Goal: Task Accomplishment & Management: Use online tool/utility

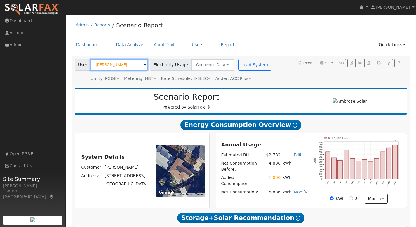
click at [111, 67] on input "[PERSON_NAME]" at bounding box center [118, 65] width 57 height 12
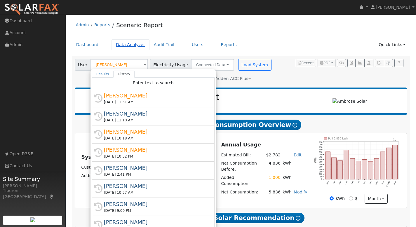
click at [133, 47] on link "Data Analyzer" at bounding box center [130, 44] width 38 height 11
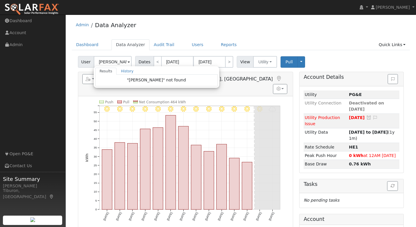
click at [348, 57] on div "User Peter Koosh Results History "Peter Koosh" not found Enter text to search N…" at bounding box center [241, 61] width 328 height 14
type input "Maryann Farmar"
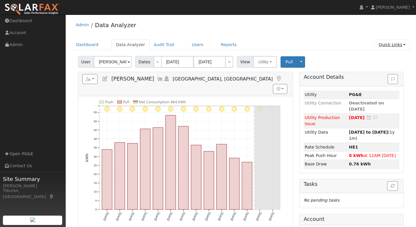
click at [387, 47] on link "Quick Links" at bounding box center [392, 44] width 36 height 11
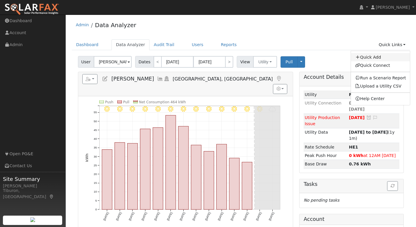
click at [385, 54] on link "Quick Add" at bounding box center [380, 57] width 59 height 8
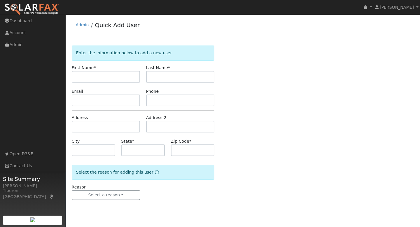
click at [85, 78] on input "text" at bounding box center [106, 77] width 68 height 12
drag, startPoint x: 121, startPoint y: 79, endPoint x: 88, endPoint y: 78, distance: 32.4
click at [88, 78] on input "[PERSON_NAME]" at bounding box center [106, 77] width 68 height 12
type input "[PERSON_NAME]"
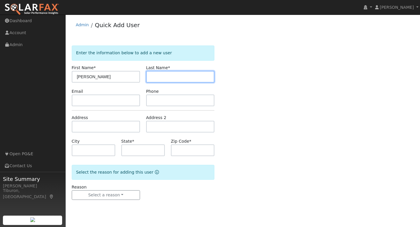
click at [172, 75] on input "text" at bounding box center [180, 77] width 68 height 12
paste input "[PERSON_NAME]"
type input "[PERSON_NAME]"
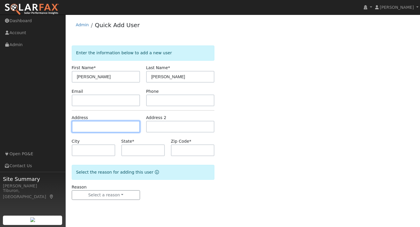
click at [97, 125] on input "text" at bounding box center [106, 127] width 68 height 12
paste input "[STREET_ADDRESS]"
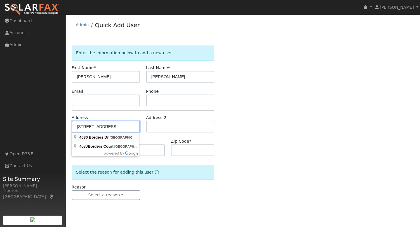
type input "[STREET_ADDRESS]"
type input "[GEOGRAPHIC_DATA]"
type input "CA"
type input "95762"
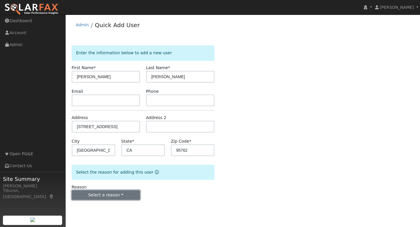
click at [112, 195] on button "Select a reason" at bounding box center [106, 195] width 68 height 10
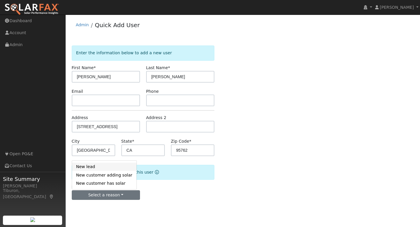
click at [99, 167] on link "New lead" at bounding box center [104, 166] width 64 height 8
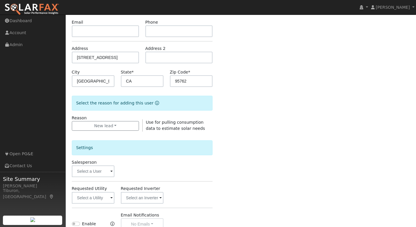
scroll to position [82, 0]
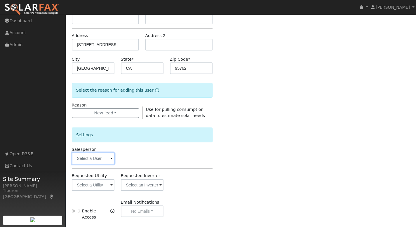
click at [97, 160] on input "text" at bounding box center [93, 159] width 43 height 12
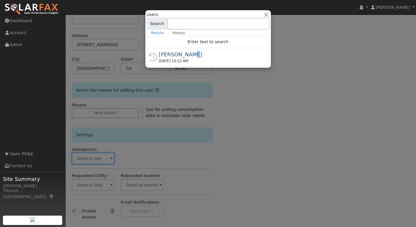
click at [185, 57] on div "[PERSON_NAME]" at bounding box center [211, 54] width 104 height 8
type input "[PERSON_NAME]"
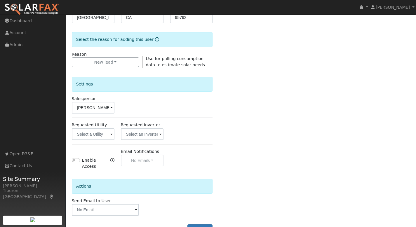
scroll to position [155, 0]
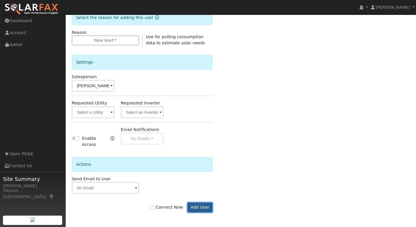
click at [197, 208] on button "Add User" at bounding box center [199, 207] width 25 height 10
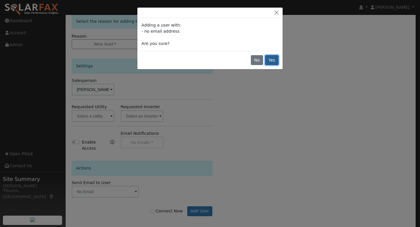
click at [274, 59] on button "Yes" at bounding box center [271, 60] width 13 height 10
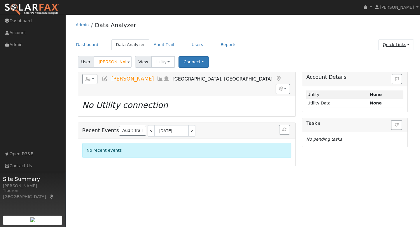
click at [402, 43] on link "Quick Links" at bounding box center [396, 44] width 36 height 11
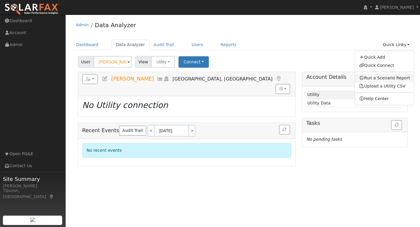
click at [383, 77] on link "Run a Scenario Report" at bounding box center [384, 78] width 59 height 8
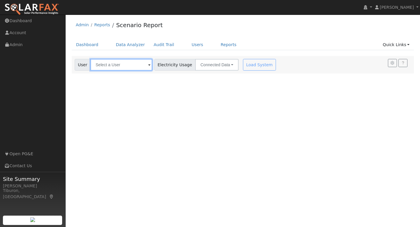
click at [121, 66] on input "text" at bounding box center [121, 65] width 62 height 12
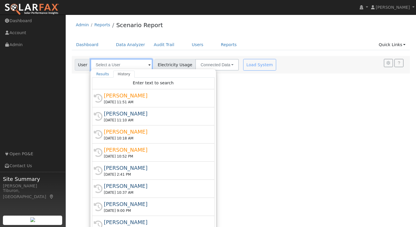
paste input "[STREET_ADDRESS]"
type input "[STREET_ADDRESS]"
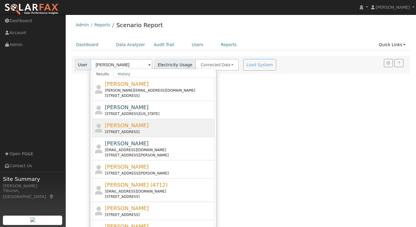
click at [135, 126] on span "[PERSON_NAME]" at bounding box center [127, 125] width 44 height 6
type input "[PERSON_NAME]"
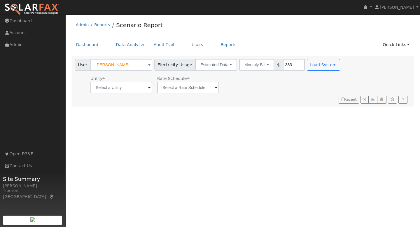
drag, startPoint x: 286, startPoint y: 65, endPoint x: 273, endPoint y: 63, distance: 13.0
click at [273, 63] on div "Monthly Bill Annual Consumption Monthly Bill $ 383" at bounding box center [272, 65] width 66 height 12
type input "300"
click at [122, 92] on input "text" at bounding box center [121, 88] width 62 height 12
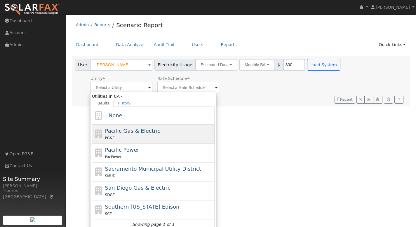
click at [130, 134] on div "Pacific Gas & Electric PG&E" at bounding box center [159, 134] width 108 height 14
type input "Pacific Gas & Electric"
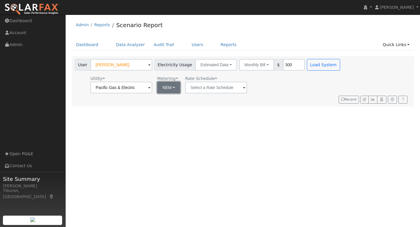
click at [169, 88] on button "NEM" at bounding box center [168, 88] width 23 height 12
click at [165, 109] on link "NBT" at bounding box center [172, 109] width 41 height 8
type input "E-ELEC"
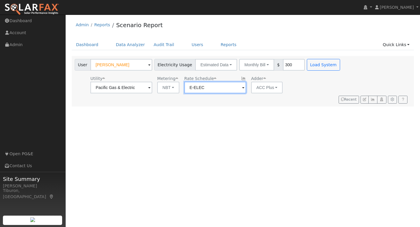
click at [214, 88] on input "E-ELEC" at bounding box center [215, 88] width 62 height 12
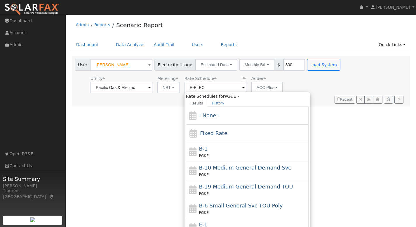
click at [303, 85] on div "Utility Pacific Gas & Electric Metering NBT NEM NBT Rate Schedule E-ELEC Rate S…" at bounding box center [208, 84] width 269 height 20
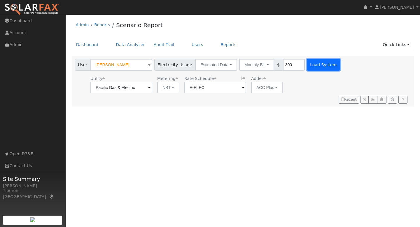
click at [312, 64] on button "Load System" at bounding box center [323, 65] width 33 height 12
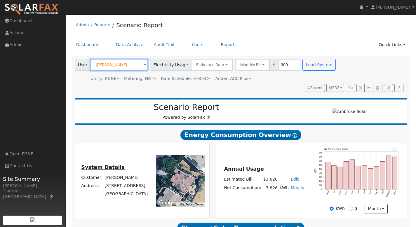
click at [117, 63] on input "[PERSON_NAME]" at bounding box center [118, 65] width 57 height 12
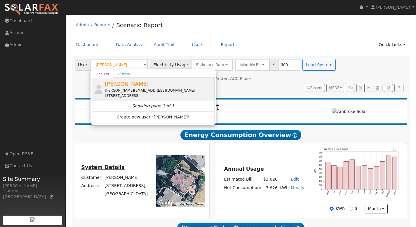
click at [129, 86] on span "[PERSON_NAME]" at bounding box center [127, 84] width 44 height 6
type input "[PERSON_NAME]"
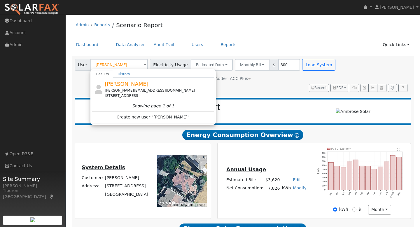
type input "Pacific Gas & Electric"
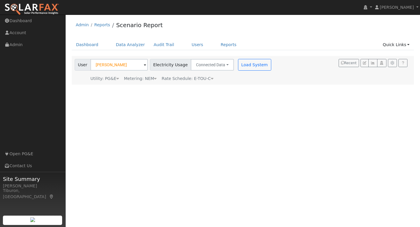
click at [147, 79] on div "Metering: NEM" at bounding box center [140, 79] width 33 height 6
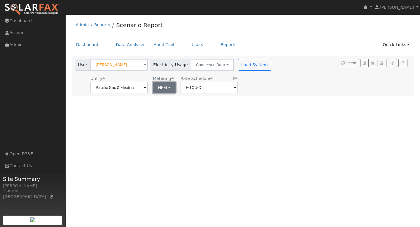
drag, startPoint x: 154, startPoint y: 88, endPoint x: 158, endPoint y: 93, distance: 6.4
click at [154, 88] on button "NEM" at bounding box center [164, 88] width 23 height 12
click at [161, 109] on link "NBT" at bounding box center [169, 109] width 41 height 8
type input "E-ELEC"
click at [253, 66] on button "Load System" at bounding box center [254, 65] width 33 height 12
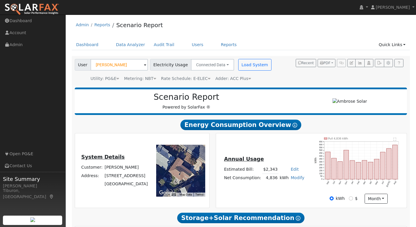
click at [298, 178] on link "Modify" at bounding box center [298, 177] width 14 height 5
click at [281, 188] on link "Add Consumption" at bounding box center [277, 187] width 49 height 8
type input "4836"
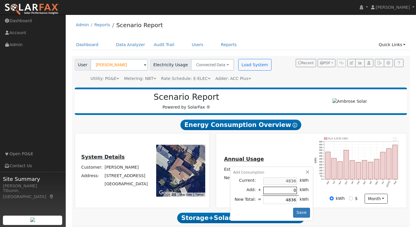
type input "1"
type input "4837"
type input "10"
type input "4846"
type input "100"
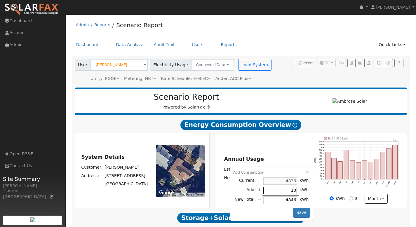
type input "4936"
type input "1000"
type input "5836"
type input "1000"
click at [301, 212] on button "Save" at bounding box center [301, 213] width 17 height 10
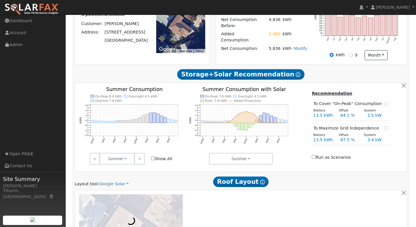
scroll to position [318, 0]
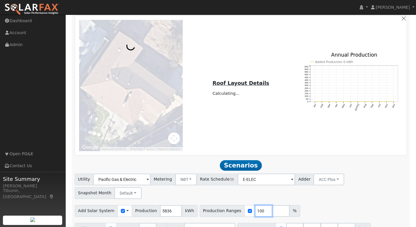
drag, startPoint x: 256, startPoint y: 197, endPoint x: 237, endPoint y: 197, distance: 18.7
click at [237, 205] on div "Production Ranges 100 %" at bounding box center [250, 211] width 100 height 12
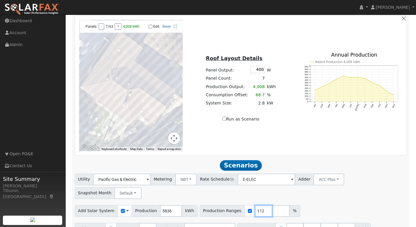
type input "112"
drag, startPoint x: 291, startPoint y: 214, endPoint x: 265, endPoint y: 216, distance: 26.4
click at [265, 223] on div "Battery Ranges 13.5 Overrides Reserve % Mode None None Self Consumption Peak Sa…" at bounding box center [303, 229] width 133 height 12
type input "0"
drag, startPoint x: 306, startPoint y: 214, endPoint x: 298, endPoint y: 215, distance: 8.0
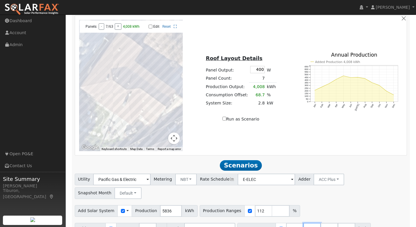
click at [303, 223] on input "27" at bounding box center [312, 229] width 18 height 12
type input "8"
drag, startPoint x: 324, startPoint y: 215, endPoint x: 309, endPoint y: 216, distance: 14.9
click at [309, 223] on div "Battery Ranges 0 Overrides Reserve % Mode None None Self Consumption Peak Savin…" at bounding box center [303, 229] width 133 height 12
click at [370, 223] on button "Run Scenarios" at bounding box center [373, 229] width 36 height 12
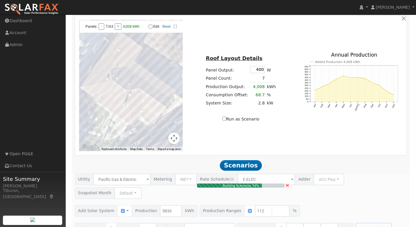
type input "4.4"
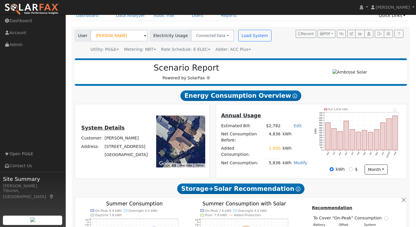
scroll to position [0, 0]
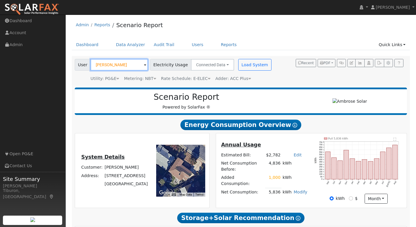
click at [119, 64] on input "[PERSON_NAME]" at bounding box center [118, 65] width 57 height 12
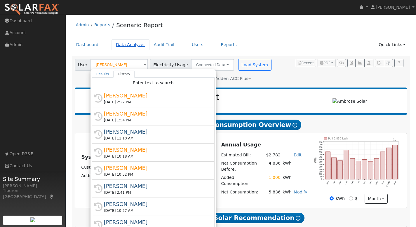
click at [127, 43] on link "Data Analyzer" at bounding box center [130, 44] width 38 height 11
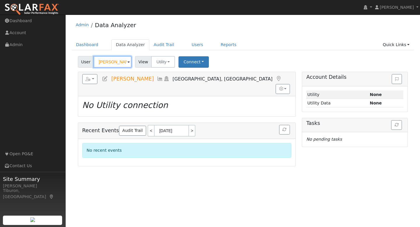
click at [112, 62] on input "[PERSON_NAME]" at bounding box center [113, 62] width 38 height 12
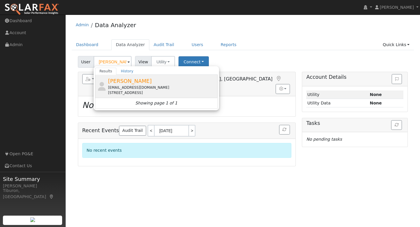
click at [156, 85] on div "Brooks Whitehead bwhitehead@murphyaustin.com 4060 Whitney Vista Lane, Rocklin, …" at bounding box center [162, 86] width 108 height 18
type input "[PERSON_NAME]"
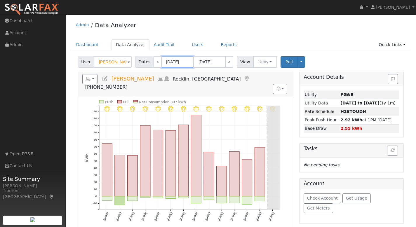
click at [170, 64] on input "08/27/2025" at bounding box center [177, 62] width 32 height 12
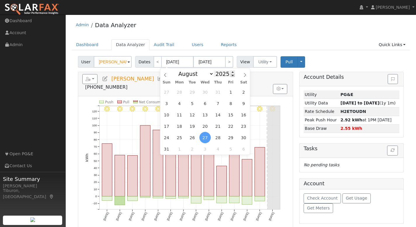
click at [230, 76] on span at bounding box center [232, 75] width 4 height 3
type input "2024"
click at [167, 151] on span "1" at bounding box center [166, 148] width 11 height 11
type input "09/01/2024"
type input "09/30/2024"
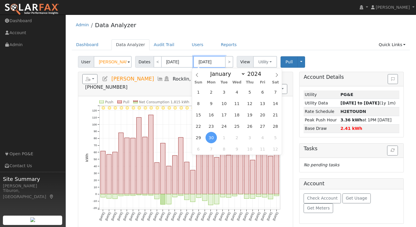
click at [213, 59] on input "09/30/2024" at bounding box center [209, 62] width 32 height 12
click at [263, 72] on span at bounding box center [264, 72] width 4 height 3
type input "2025"
click at [199, 92] on span "31" at bounding box center [198, 91] width 11 height 11
type input "08/31/2025"
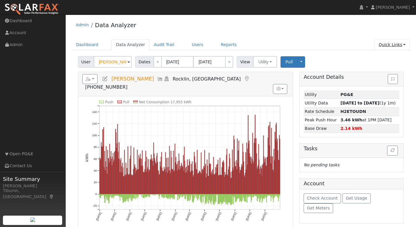
click at [394, 44] on link "Quick Links" at bounding box center [392, 44] width 36 height 11
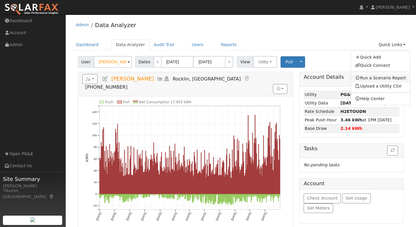
click at [382, 76] on link "Run a Scenario Report" at bounding box center [380, 78] width 59 height 8
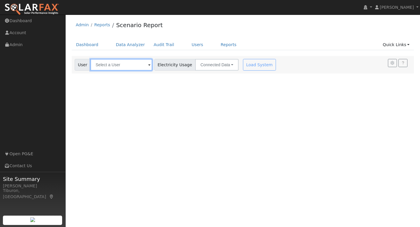
click at [110, 68] on input "text" at bounding box center [121, 65] width 62 height 12
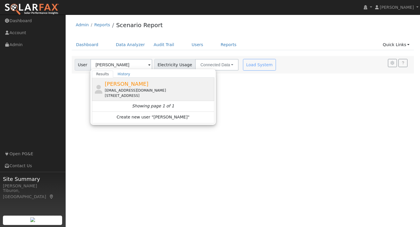
click at [140, 90] on div "[EMAIL_ADDRESS][DOMAIN_NAME]" at bounding box center [159, 90] width 108 height 5
type input "[PERSON_NAME]"
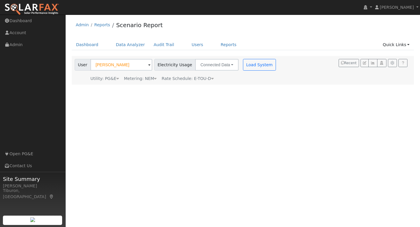
click at [149, 77] on div "Metering: NEM" at bounding box center [140, 79] width 33 height 6
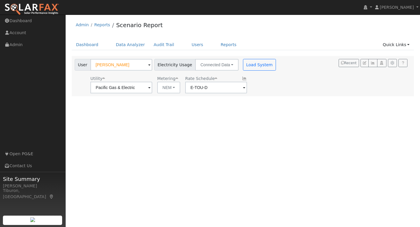
drag, startPoint x: 281, startPoint y: 113, endPoint x: 263, endPoint y: 78, distance: 38.5
click at [281, 112] on div "User Profile First name Last name Email Email Notifications No Emails No Emails…" at bounding box center [243, 121] width 354 height 212
click at [252, 65] on button "Load System" at bounding box center [259, 65] width 33 height 12
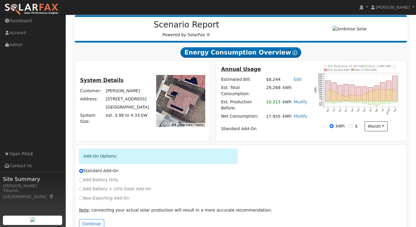
scroll to position [82, 0]
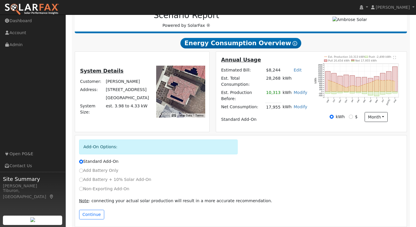
click at [83, 186] on label "Non-Exporting Add-On" at bounding box center [104, 189] width 50 height 6
click at [81, 187] on input "Non-Exporting Add-On" at bounding box center [81, 189] width 4 height 4
radio input "true"
radio input "false"
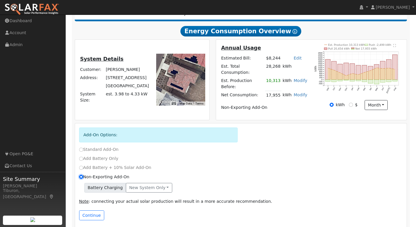
scroll to position [94, 0]
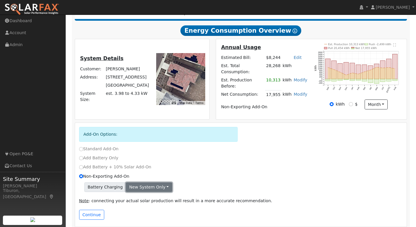
click at [163, 182] on button "New system only" at bounding box center [149, 187] width 46 height 10
click at [153, 195] on link "New system only" at bounding box center [147, 199] width 43 height 8
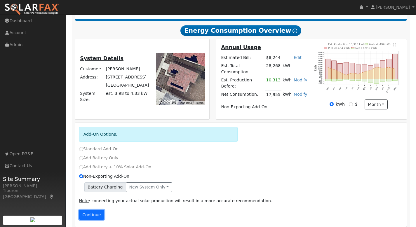
click at [92, 210] on button "Continue" at bounding box center [91, 215] width 25 height 10
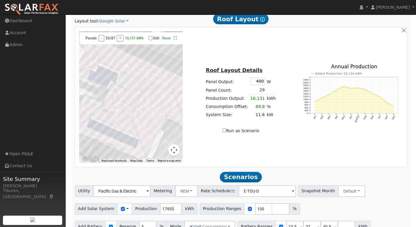
scroll to position [398, 0]
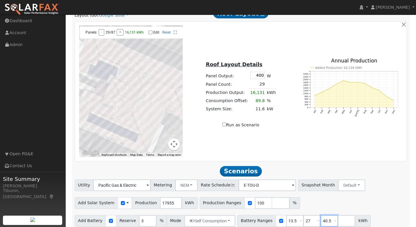
drag, startPoint x: 326, startPoint y: 214, endPoint x: 313, endPoint y: 216, distance: 13.6
click at [313, 216] on div "Battery Ranges 13.5 Overrides Reserve % Mode None None Self Consumption Peak Sa…" at bounding box center [303, 221] width 133 height 12
click at [371, 219] on button "Run Scenarios" at bounding box center [373, 221] width 36 height 12
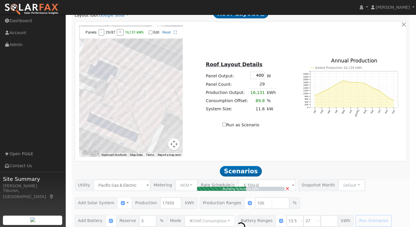
scroll to position [0, 0]
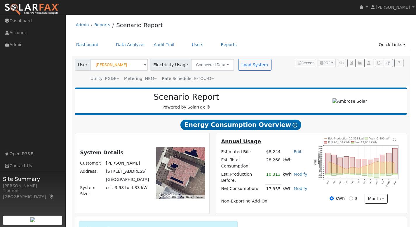
type input "12.0"
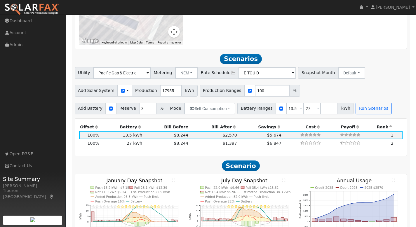
scroll to position [540, 0]
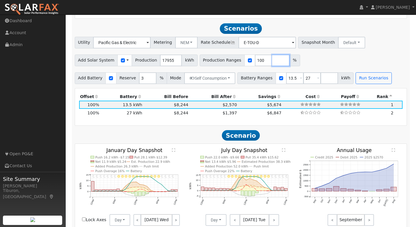
click at [272, 55] on input "number" at bounding box center [281, 61] width 18 height 12
type input "120"
click at [289, 55] on input "number" at bounding box center [298, 61] width 18 height 12
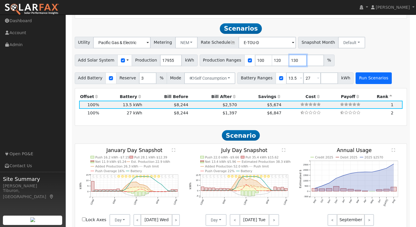
type input "130"
click at [365, 72] on button "Run Scenarios" at bounding box center [373, 78] width 36 height 12
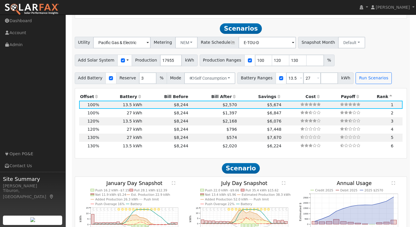
scroll to position [566, 0]
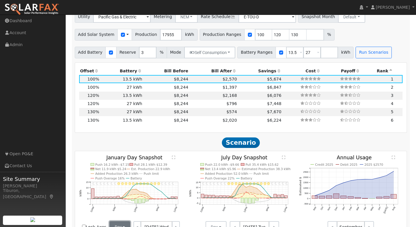
click at [116, 222] on button "Day" at bounding box center [119, 227] width 21 height 12
click at [128, 210] on link "Month Average" at bounding box center [130, 214] width 41 height 8
click at [217, 223] on button "Day" at bounding box center [215, 227] width 21 height 12
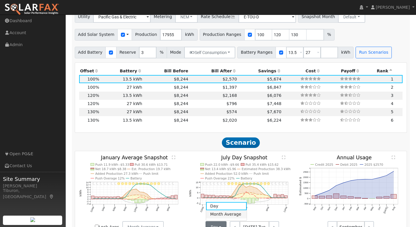
click at [224, 210] on link "Month Average" at bounding box center [226, 214] width 41 height 8
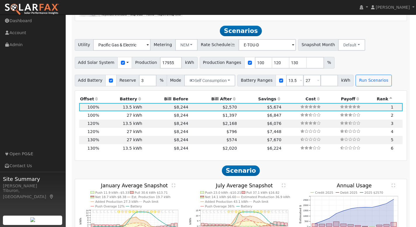
scroll to position [531, 0]
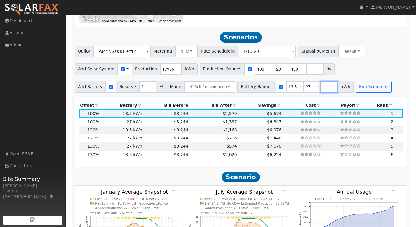
click at [322, 82] on input "number" at bounding box center [329, 87] width 18 height 12
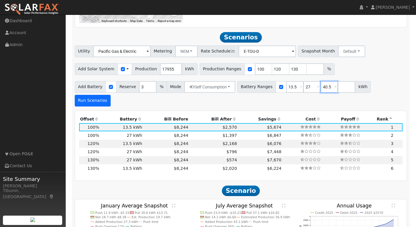
type input "40.5"
click at [111, 95] on button "Run Scenarios" at bounding box center [93, 101] width 36 height 12
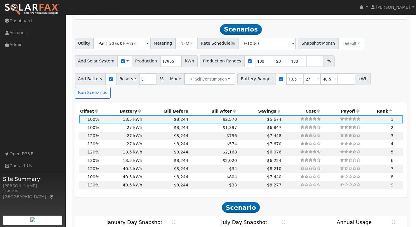
scroll to position [540, 0]
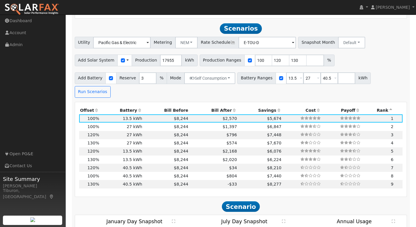
click at [208, 106] on th "Bill After" at bounding box center [213, 110] width 49 height 8
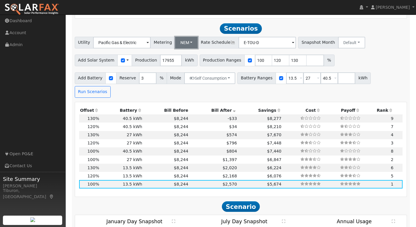
click at [178, 39] on button "NEM" at bounding box center [186, 43] width 23 height 12
click at [178, 60] on link "NBT" at bounding box center [189, 64] width 41 height 8
type input "E-ELEC"
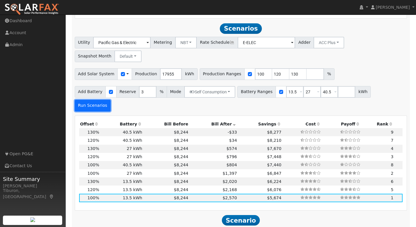
click at [111, 100] on button "Run Scenarios" at bounding box center [93, 106] width 36 height 12
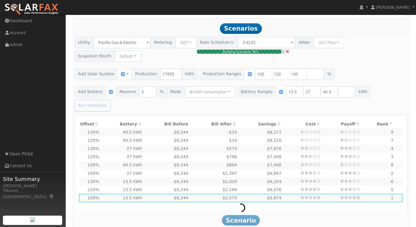
type input "$32,400"
type input "$22,289"
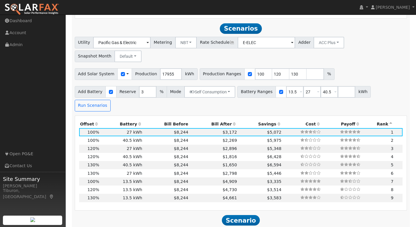
click at [216, 120] on th "Bill After" at bounding box center [213, 124] width 49 height 8
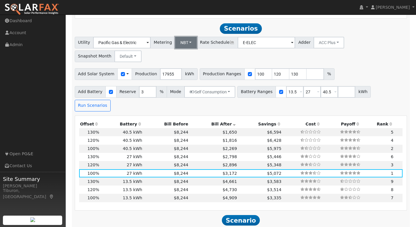
click at [180, 37] on button "NBT" at bounding box center [186, 43] width 22 height 12
click at [186, 51] on link "NEM" at bounding box center [189, 55] width 41 height 8
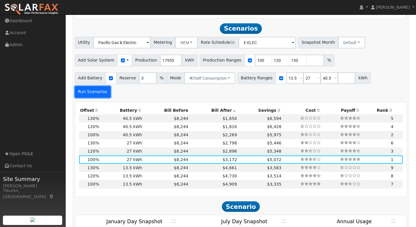
click at [111, 86] on button "Run Scenarios" at bounding box center [93, 92] width 36 height 12
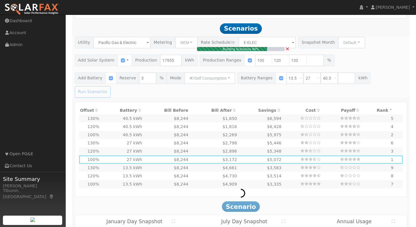
type input "$16,200"
type input "$17,429"
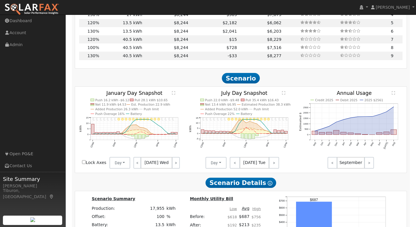
scroll to position [543, 0]
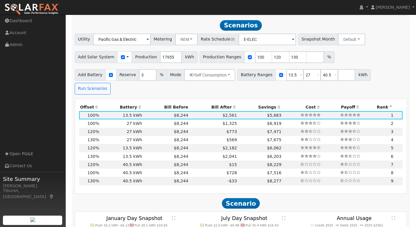
click at [216, 103] on th "Bill After" at bounding box center [213, 107] width 49 height 8
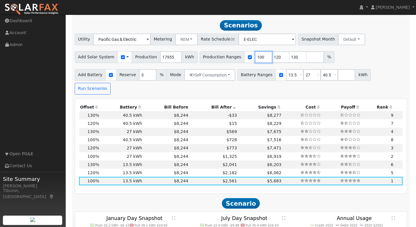
drag, startPoint x: 257, startPoint y: 51, endPoint x: 241, endPoint y: 52, distance: 16.1
click at [241, 52] on div "Production Ranges 100 120 130 %" at bounding box center [267, 57] width 135 height 12
type input "120"
type input "130"
drag, startPoint x: 256, startPoint y: 52, endPoint x: 245, endPoint y: 51, distance: 10.8
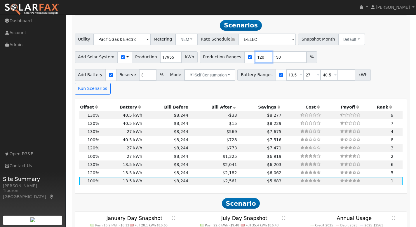
click at [245, 51] on div "Production Ranges 120 130 %" at bounding box center [259, 57] width 118 height 12
type input "130"
drag, startPoint x: 266, startPoint y: 52, endPoint x: 277, endPoint y: 53, distance: 11.1
click at [272, 52] on input "number" at bounding box center [281, 57] width 18 height 12
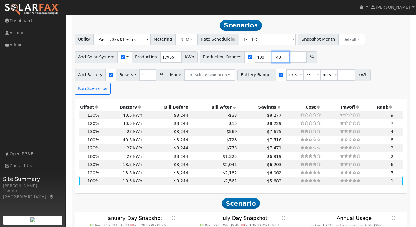
type input "140"
click at [289, 52] on input "number" at bounding box center [298, 57] width 18 height 12
type input "150"
click at [306, 53] on input "number" at bounding box center [315, 57] width 18 height 12
type input "160"
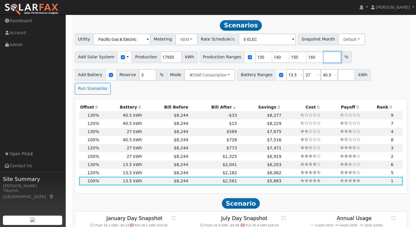
click at [323, 51] on input "number" at bounding box center [332, 57] width 18 height 12
type input "170"
drag, startPoint x: 326, startPoint y: 68, endPoint x: 307, endPoint y: 69, distance: 18.4
click at [307, 69] on div "Battery Ranges 13.5 Overrides Reserve % Mode None None Self Consumption Peak Sa…" at bounding box center [303, 75] width 133 height 12
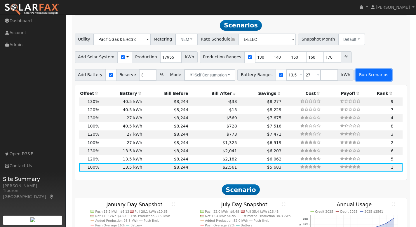
click at [370, 69] on button "Run Scenarios" at bounding box center [373, 75] width 36 height 12
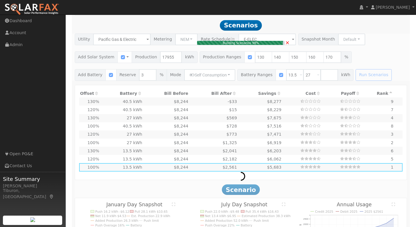
type input "15.6"
type input "$54,465"
type input "$32,400"
type input "$26,060"
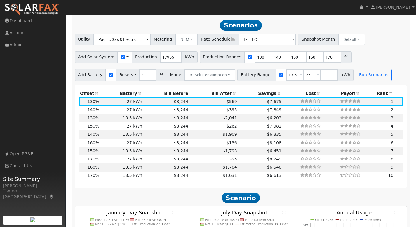
scroll to position [540, 0]
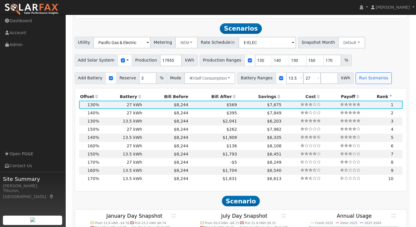
click at [218, 92] on th "Bill After" at bounding box center [213, 96] width 49 height 8
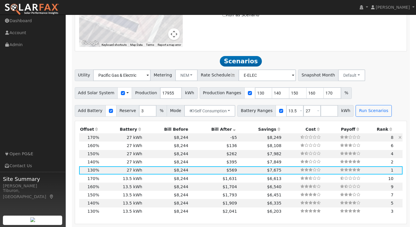
scroll to position [502, 0]
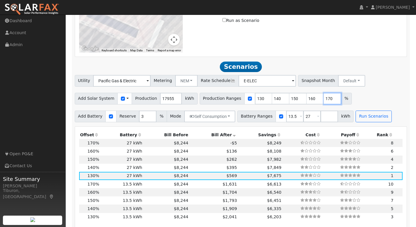
drag, startPoint x: 324, startPoint y: 93, endPoint x: 305, endPoint y: 93, distance: 19.3
click at [305, 93] on div "Production Ranges 130 140 150 160 170 %" at bounding box center [276, 99] width 152 height 12
drag, startPoint x: 308, startPoint y: 92, endPoint x: 291, endPoint y: 93, distance: 17.2
click at [291, 93] on div "Production Ranges 130 140 150 160 %" at bounding box center [276, 99] width 152 height 12
drag, startPoint x: 286, startPoint y: 92, endPoint x: 270, endPoint y: 96, distance: 15.8
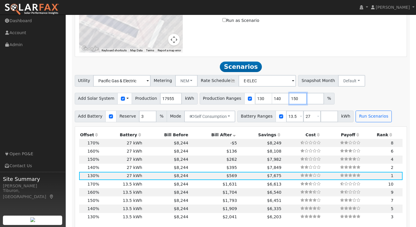
click at [270, 96] on div "Production Ranges 130 140 150 %" at bounding box center [267, 99] width 135 height 12
drag, startPoint x: 290, startPoint y: 92, endPoint x: 279, endPoint y: 93, distance: 11.1
click at [280, 93] on div "Production Ranges 130 140 150 %" at bounding box center [267, 99] width 135 height 12
drag, startPoint x: 274, startPoint y: 93, endPoint x: 258, endPoint y: 93, distance: 15.5
click at [258, 93] on div "Production Ranges 130 140 %" at bounding box center [259, 99] width 118 height 12
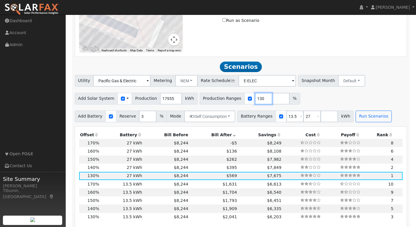
click at [257, 93] on input "130" at bounding box center [264, 99] width 18 height 12
type input "101.2"
click at [360, 111] on button "Run Scenarios" at bounding box center [373, 117] width 36 height 12
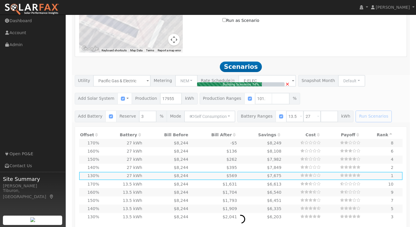
type input "12.1"
type input "$42,397"
type input "$16,200"
type input "$17,579"
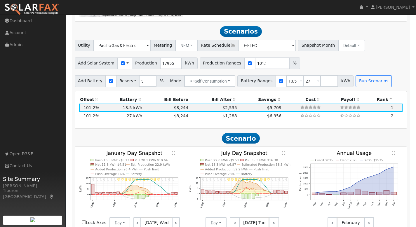
scroll to position [540, 0]
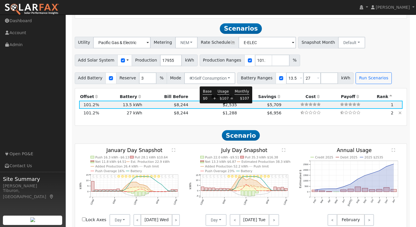
click at [230, 111] on span "$1,288" at bounding box center [229, 113] width 14 height 5
type input "$32,400"
type input "$22,439"
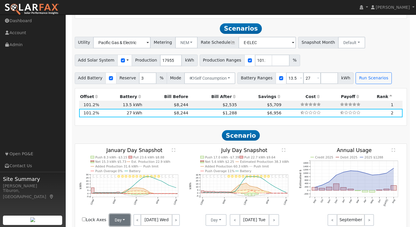
click at [116, 216] on button "Day" at bounding box center [119, 220] width 21 height 12
click at [123, 203] on link "Month Average" at bounding box center [130, 207] width 41 height 8
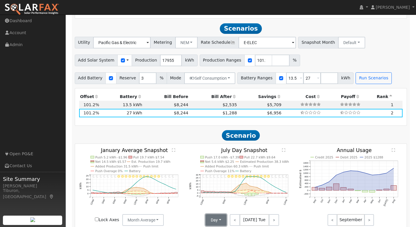
click at [215, 216] on button "Day" at bounding box center [215, 220] width 21 height 12
click at [224, 203] on link "Month Average" at bounding box center [226, 207] width 41 height 8
click at [174, 148] on text "" at bounding box center [174, 150] width 4 height 4
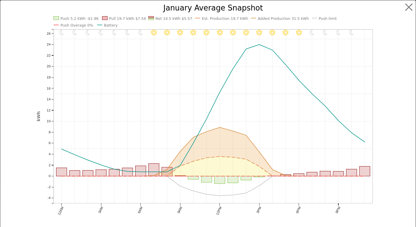
scroll to position [542, 0]
click at [411, 7] on button "button" at bounding box center [413, 7] width 11 height 11
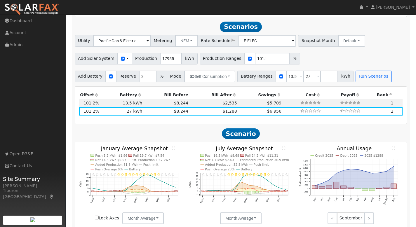
click at [284, 146] on text "" at bounding box center [284, 148] width 4 height 4
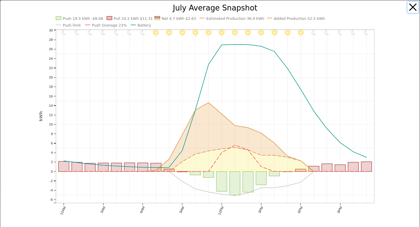
click at [411, 5] on button "button" at bounding box center [413, 7] width 11 height 11
